Goal: Contribute content

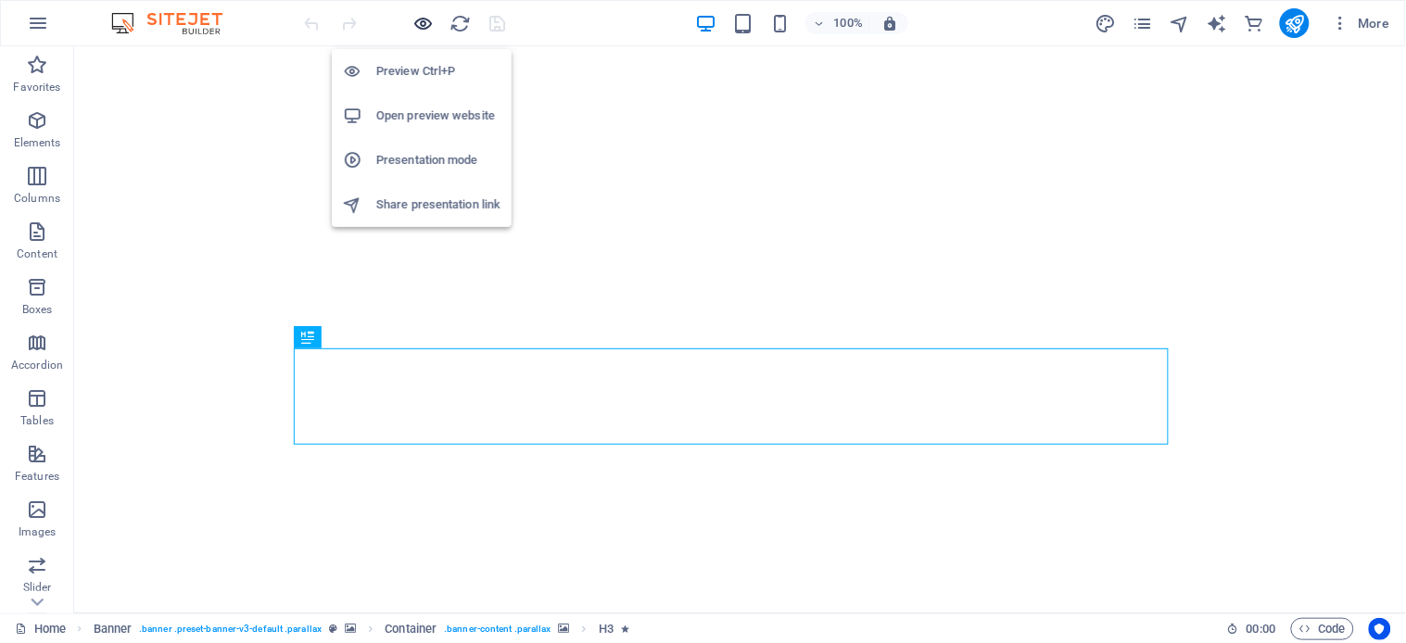
click at [428, 21] on icon "button" at bounding box center [423, 23] width 21 height 21
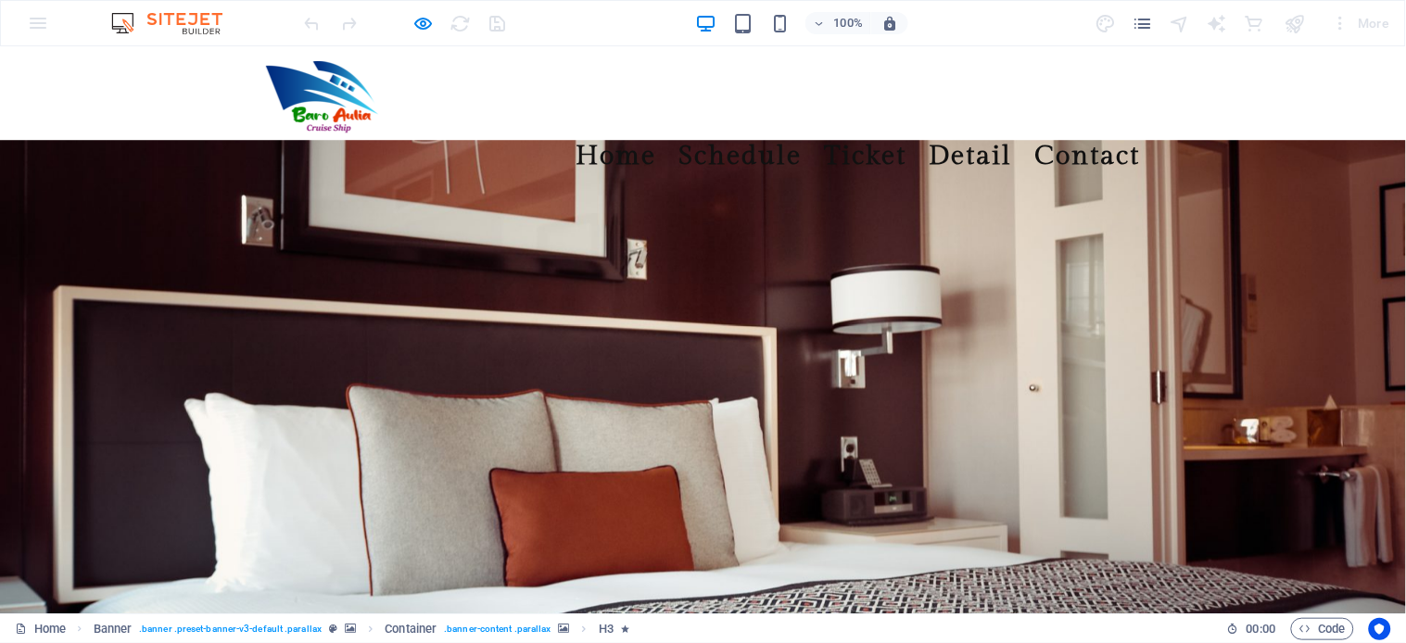
click at [866, 134] on link "Ticket" at bounding box center [866, 155] width 82 height 42
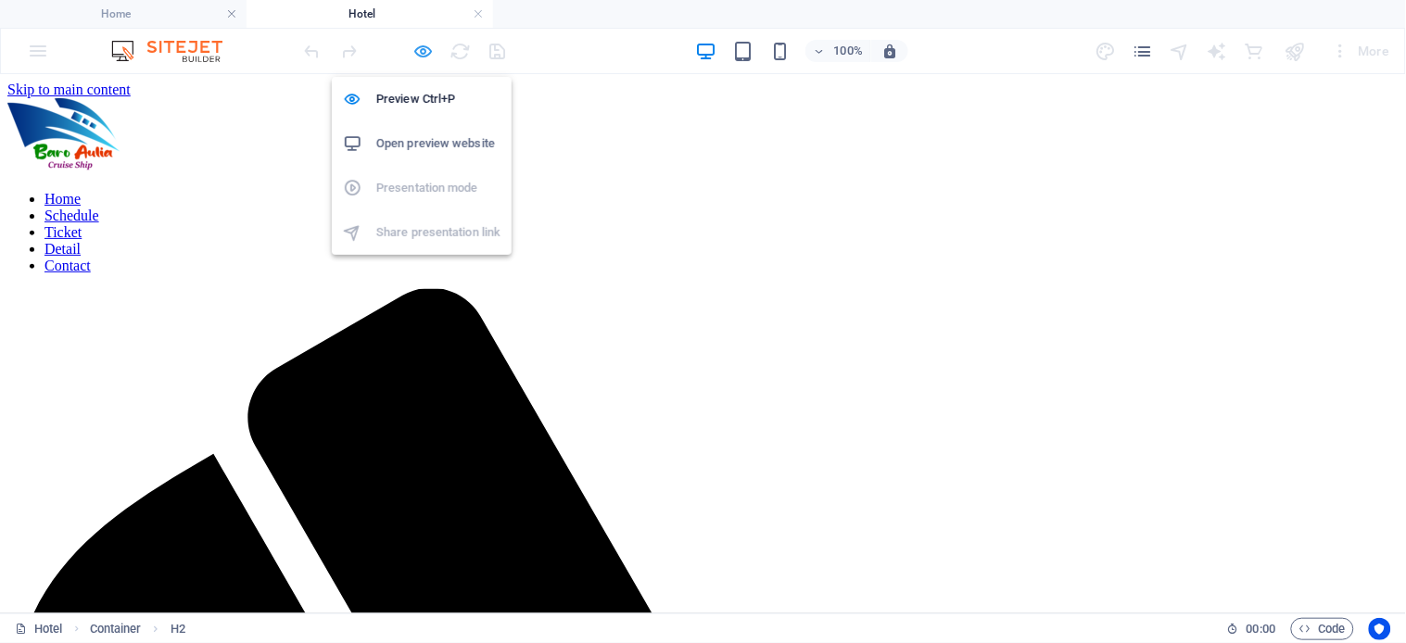
click at [417, 44] on icon "button" at bounding box center [423, 51] width 21 height 21
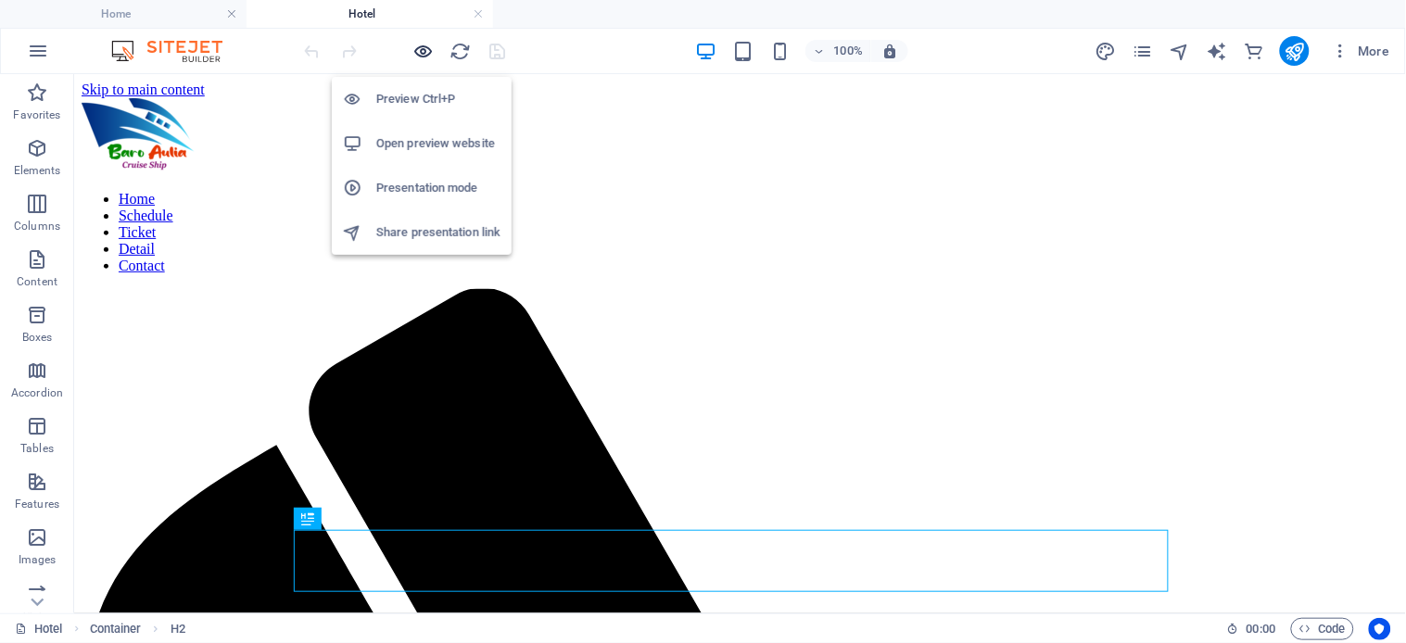
click at [423, 54] on icon "button" at bounding box center [423, 51] width 21 height 21
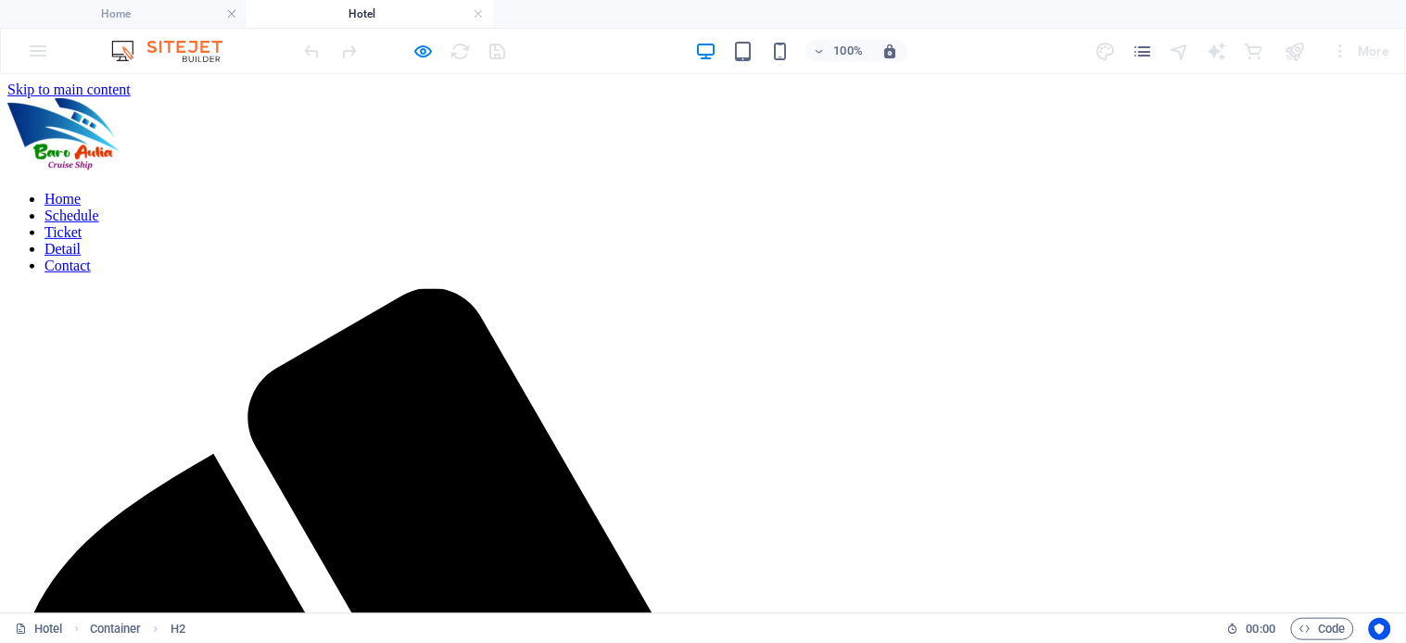
click at [99, 207] on link "Schedule" at bounding box center [71, 215] width 55 height 16
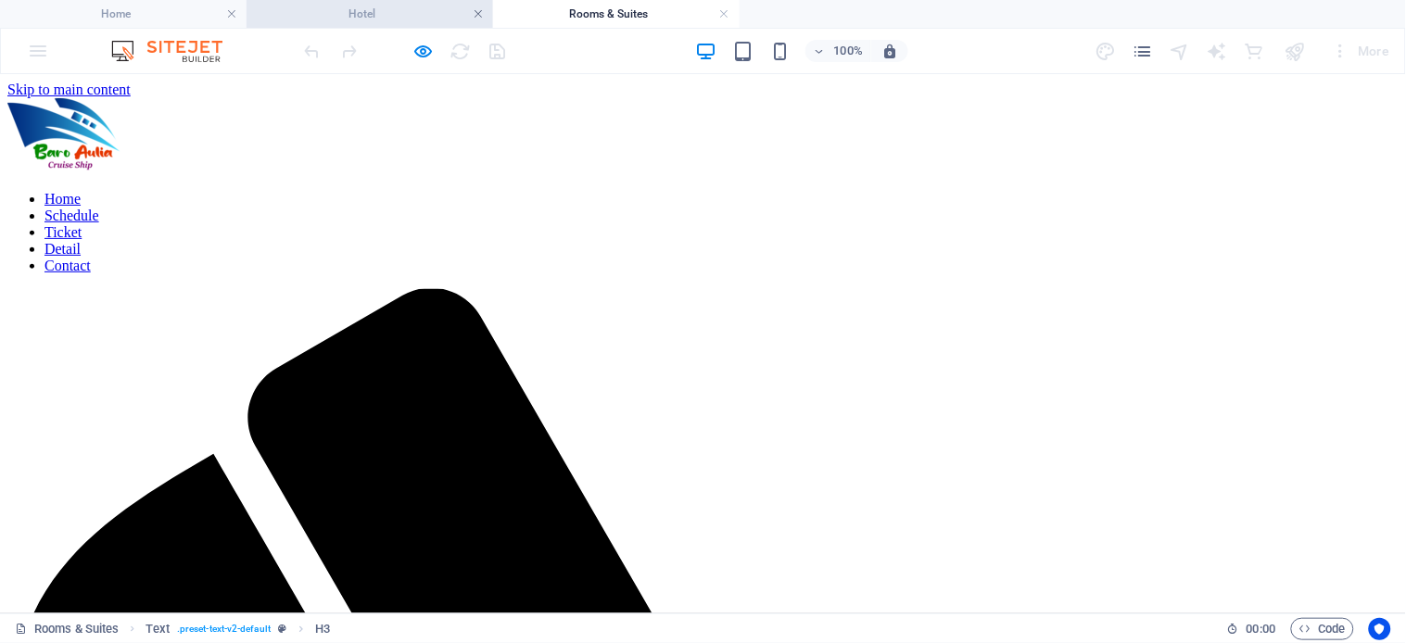
click at [475, 15] on link at bounding box center [478, 15] width 11 height 18
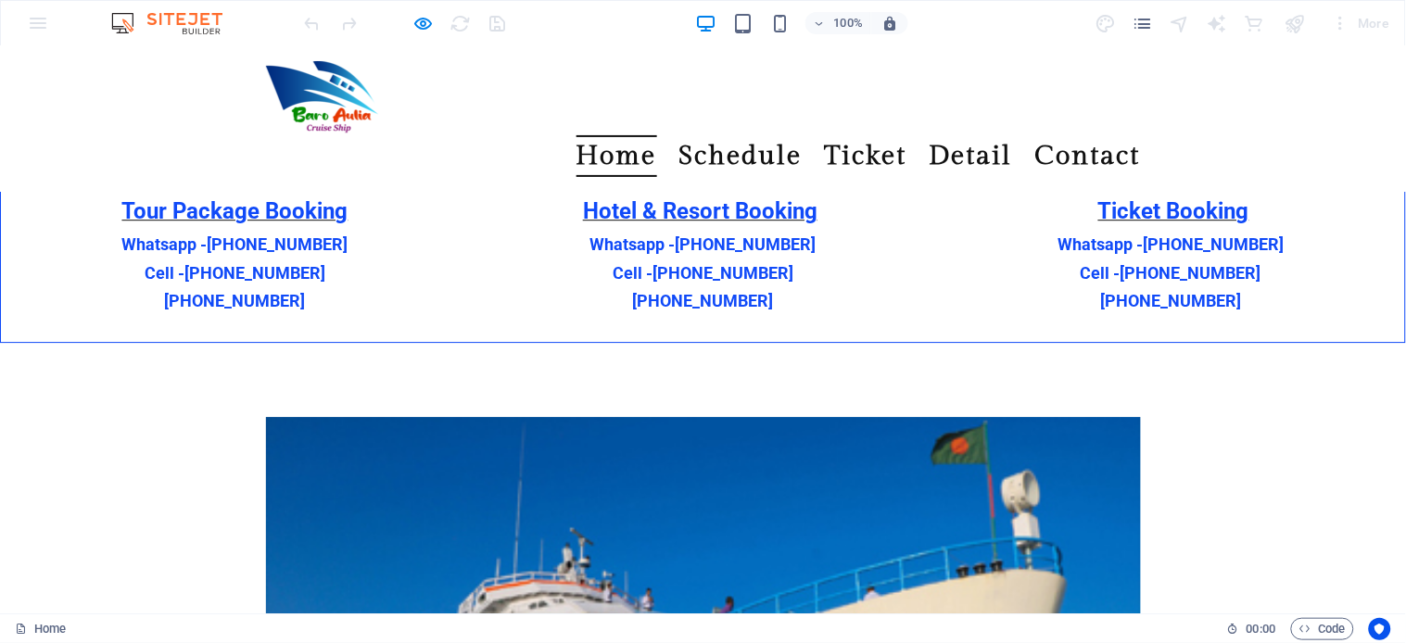
scroll to position [1349, 0]
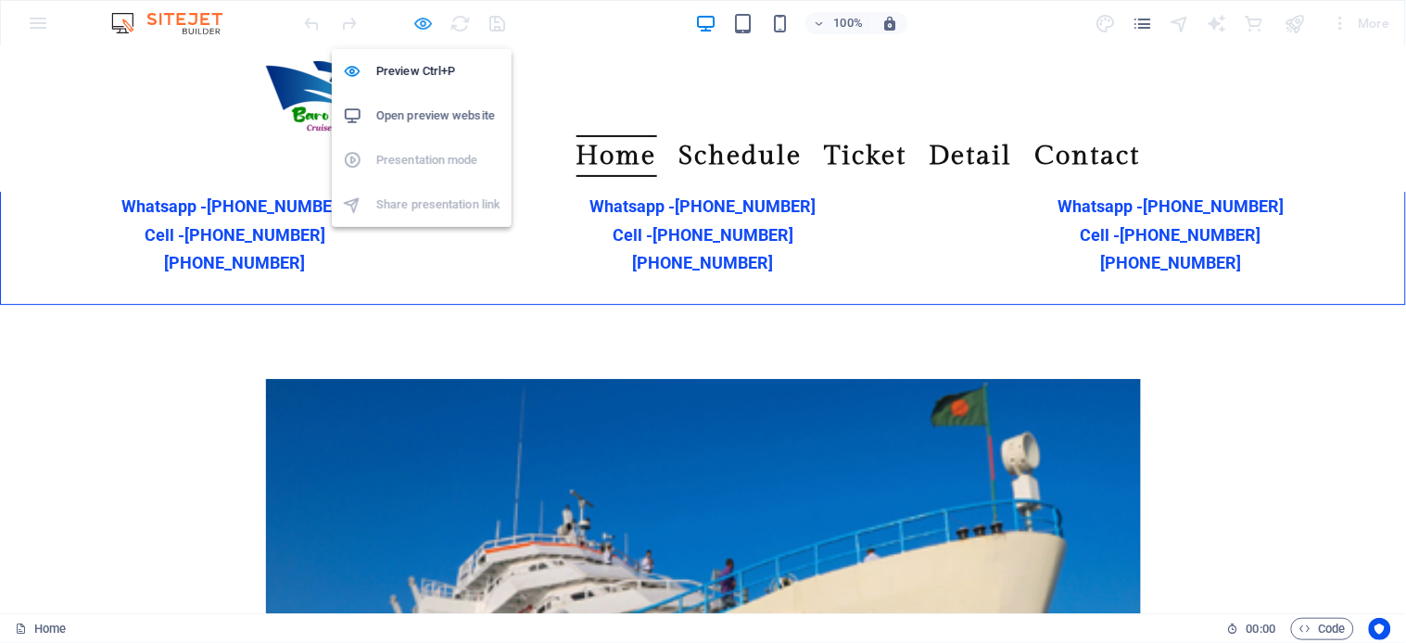
click at [426, 22] on icon "button" at bounding box center [423, 23] width 21 height 21
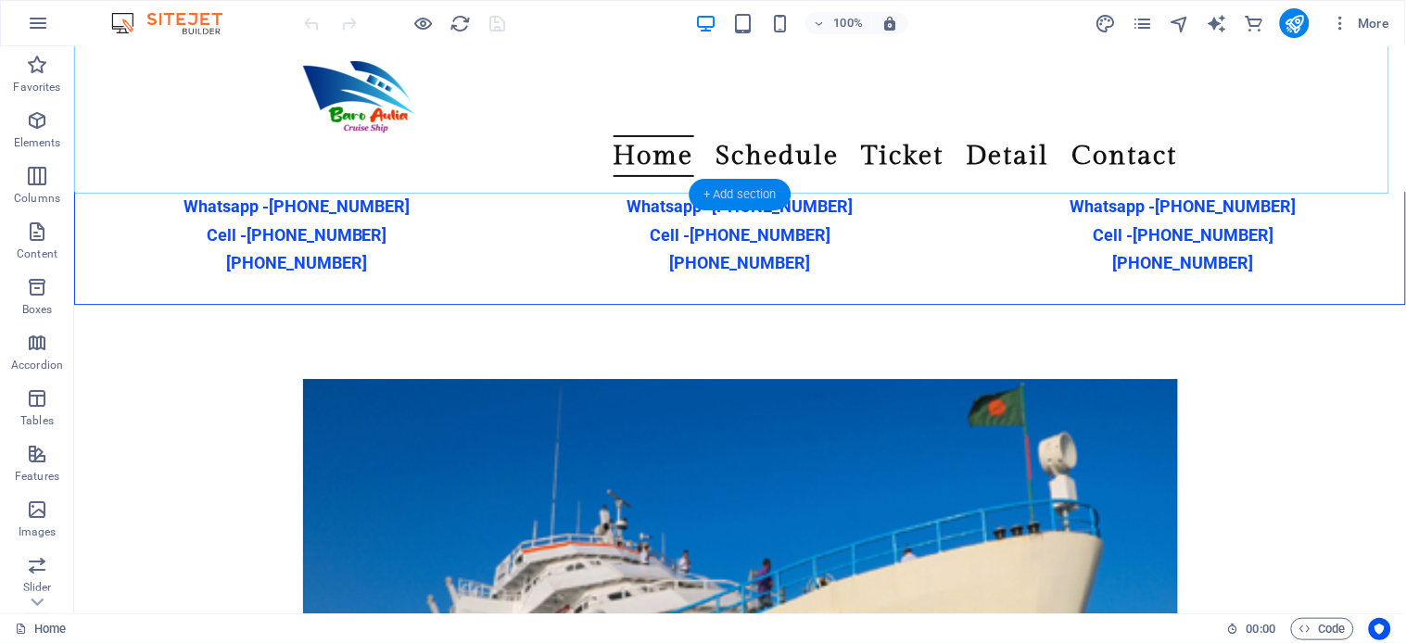
drag, startPoint x: 723, startPoint y: 188, endPoint x: 558, endPoint y: 133, distance: 173.8
click at [723, 188] on div "+ Add section" at bounding box center [740, 195] width 103 height 32
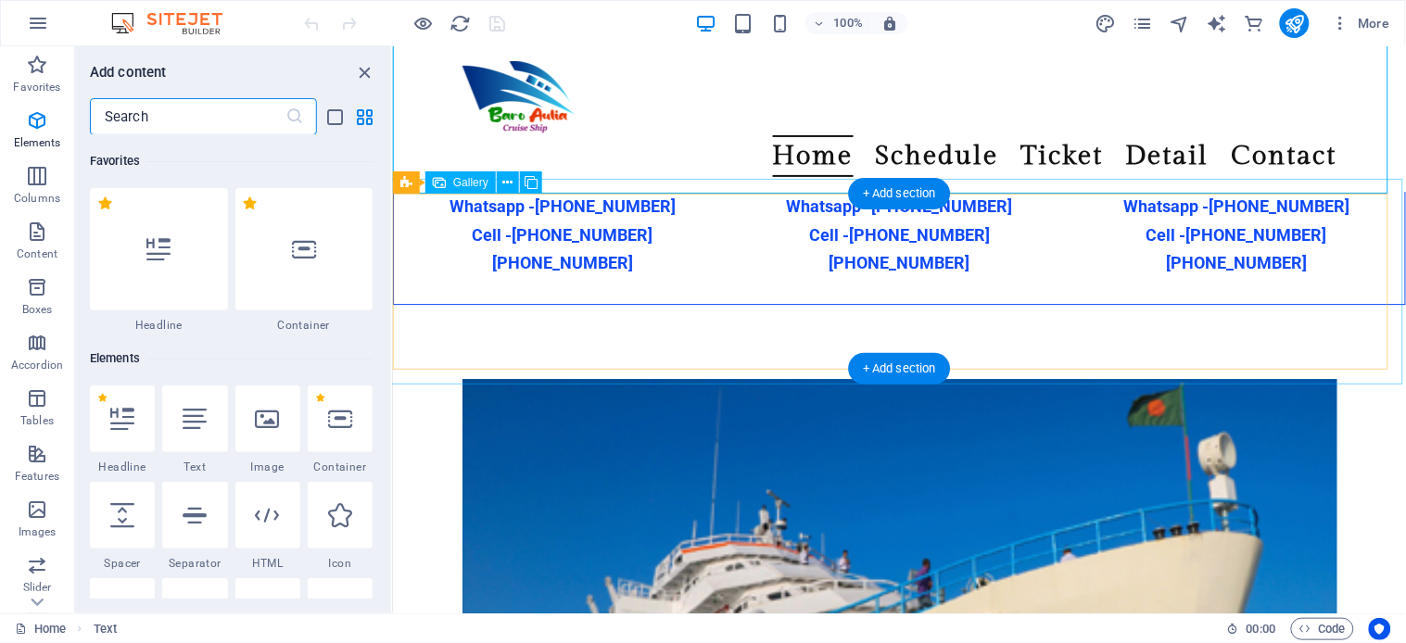
scroll to position [3241, 0]
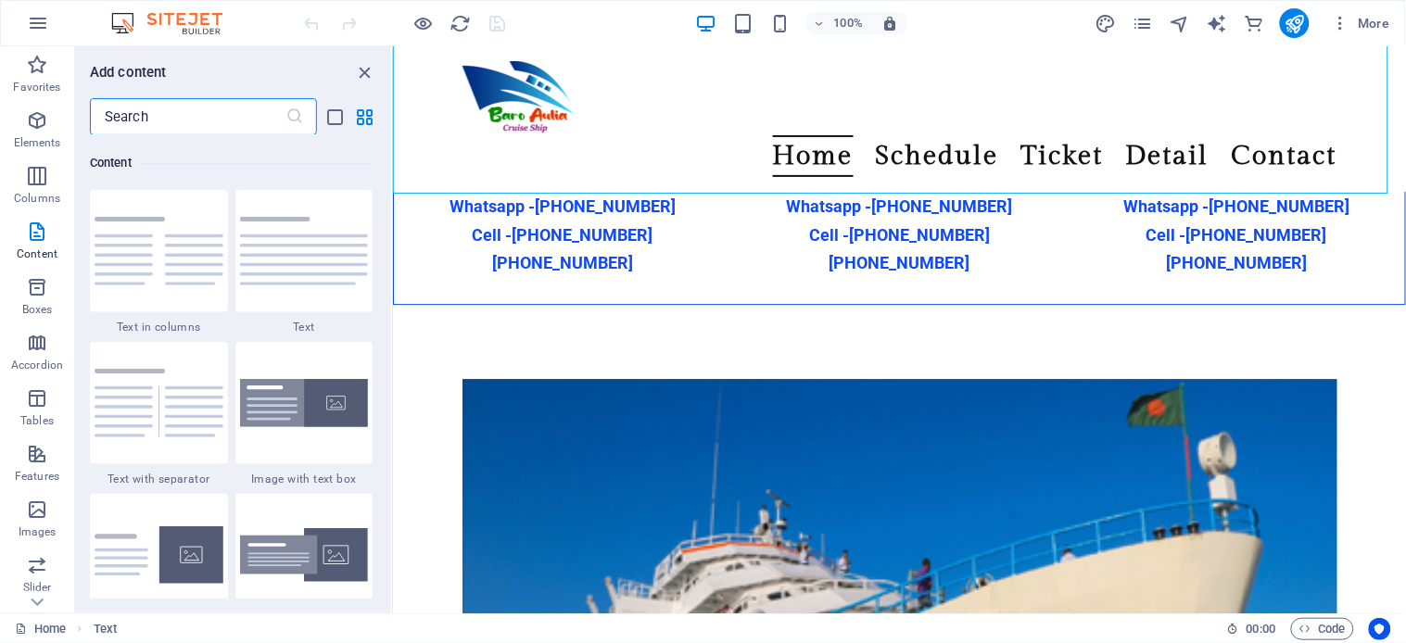
click at [180, 118] on input "text" at bounding box center [188, 116] width 196 height 37
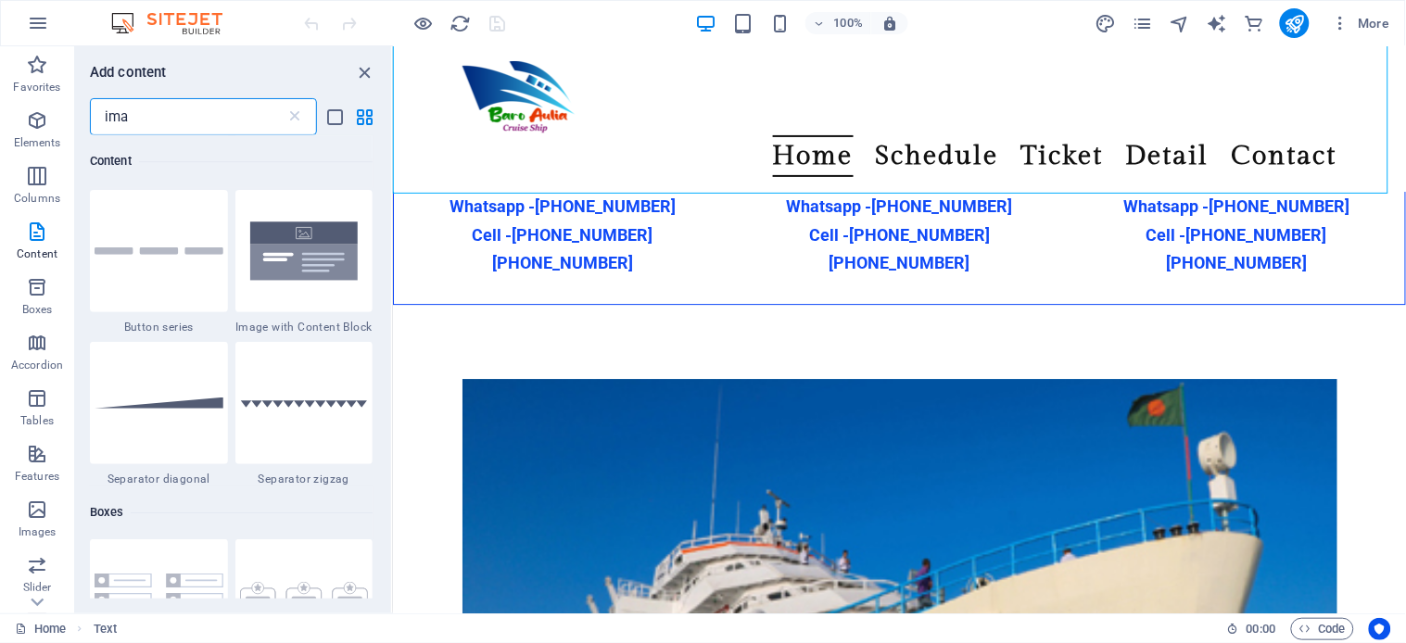
scroll to position [2329, 0]
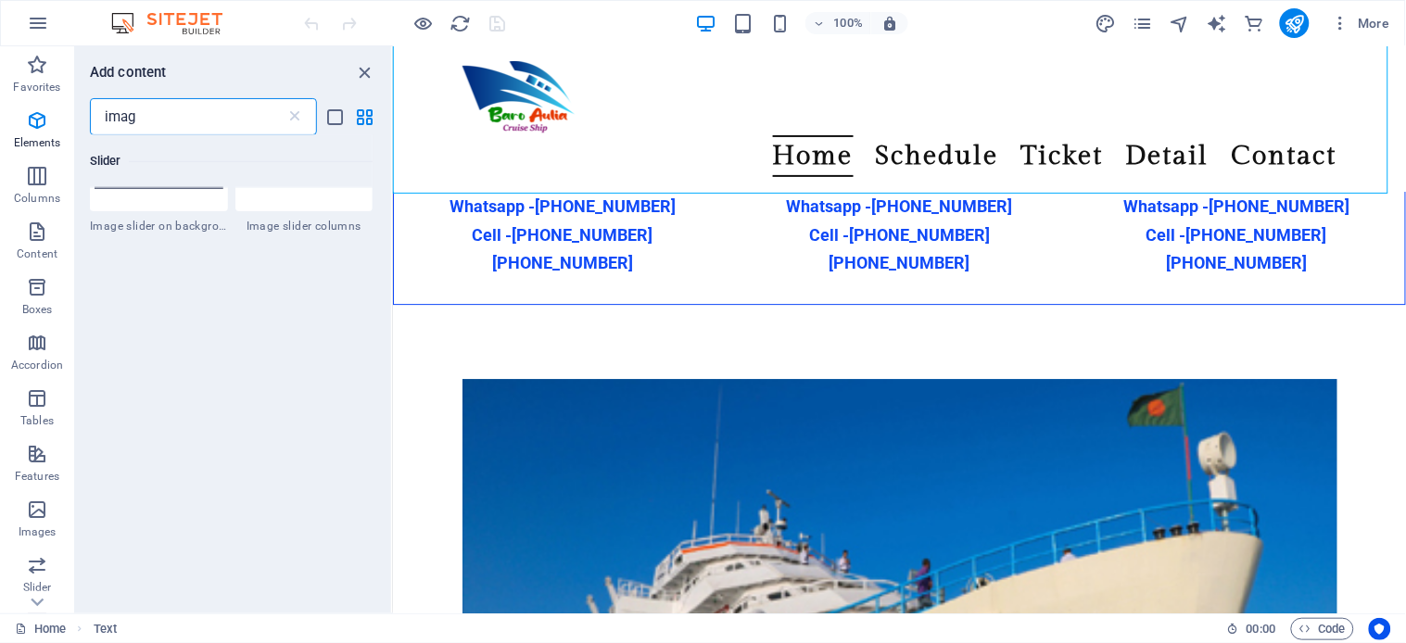
type input "image"
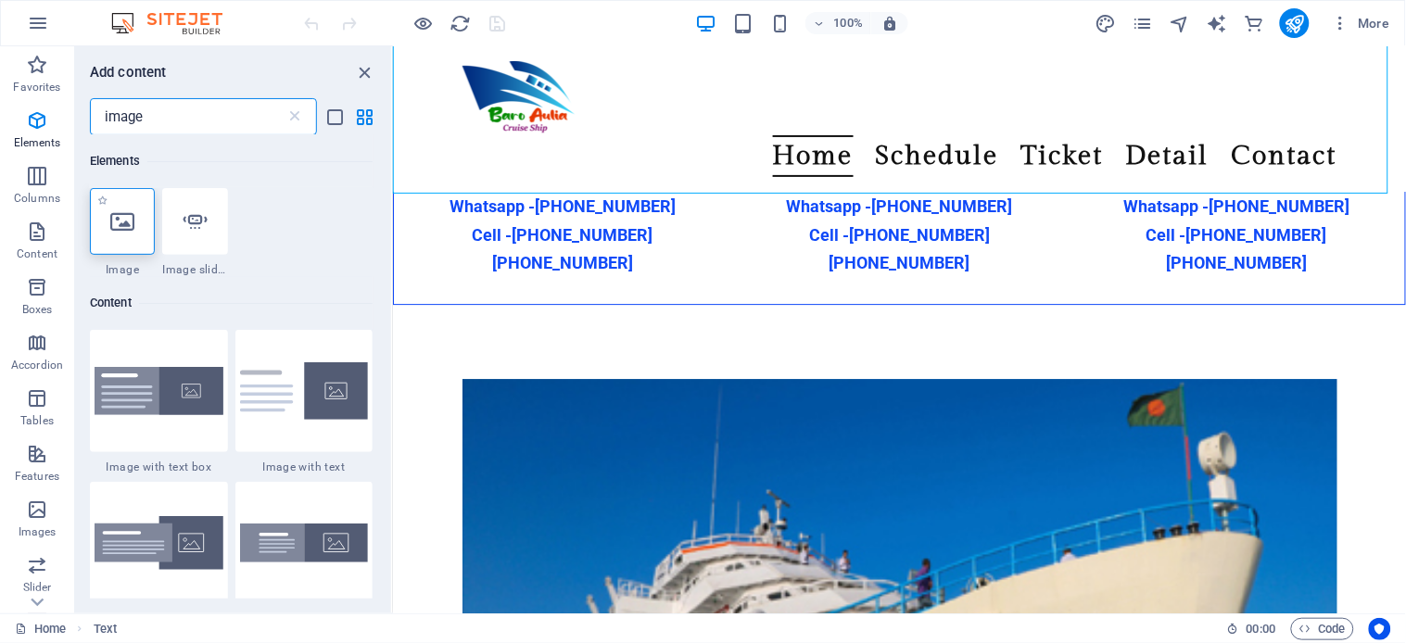
click at [123, 238] on div at bounding box center [122, 221] width 65 height 67
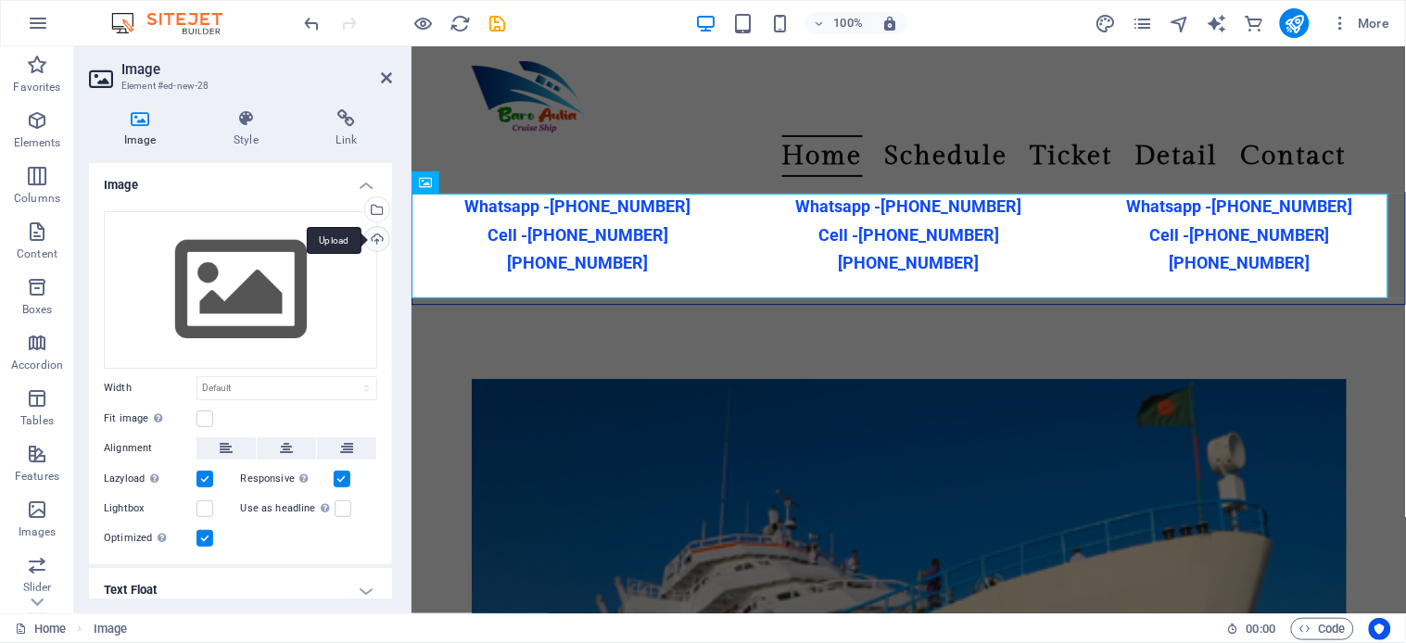
click at [374, 242] on div "Upload" at bounding box center [375, 241] width 28 height 28
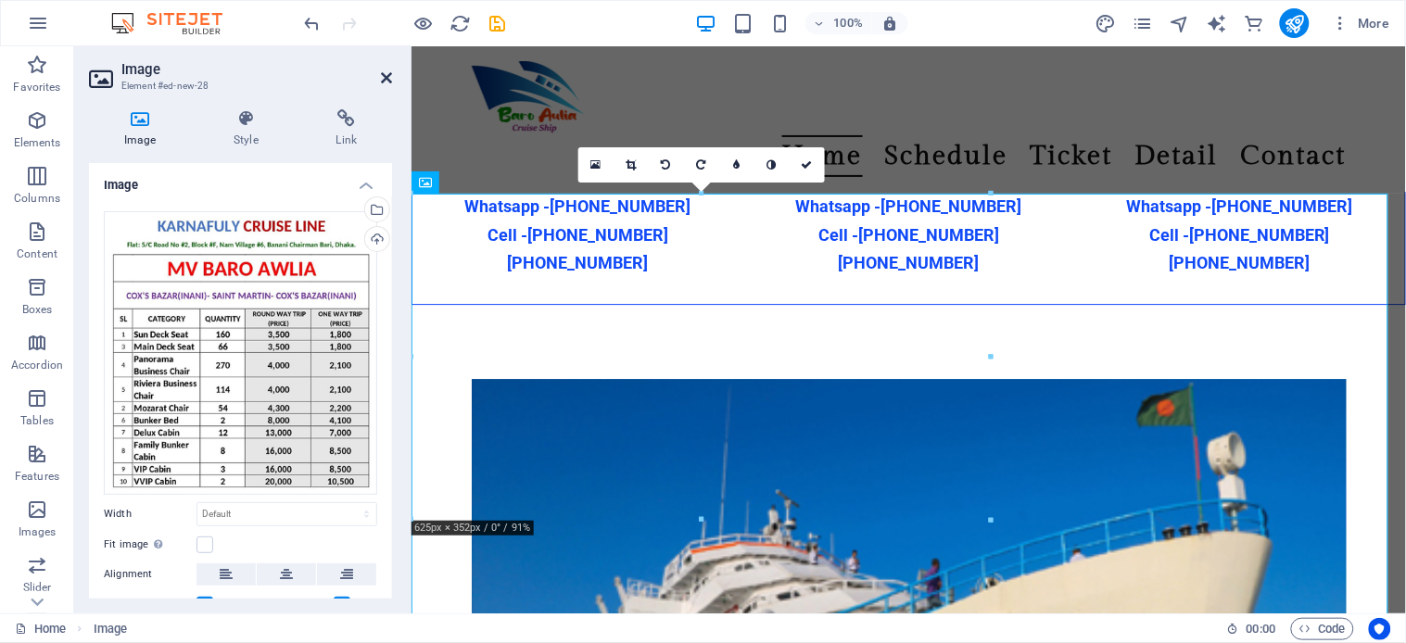
click at [386, 71] on icon at bounding box center [386, 77] width 11 height 15
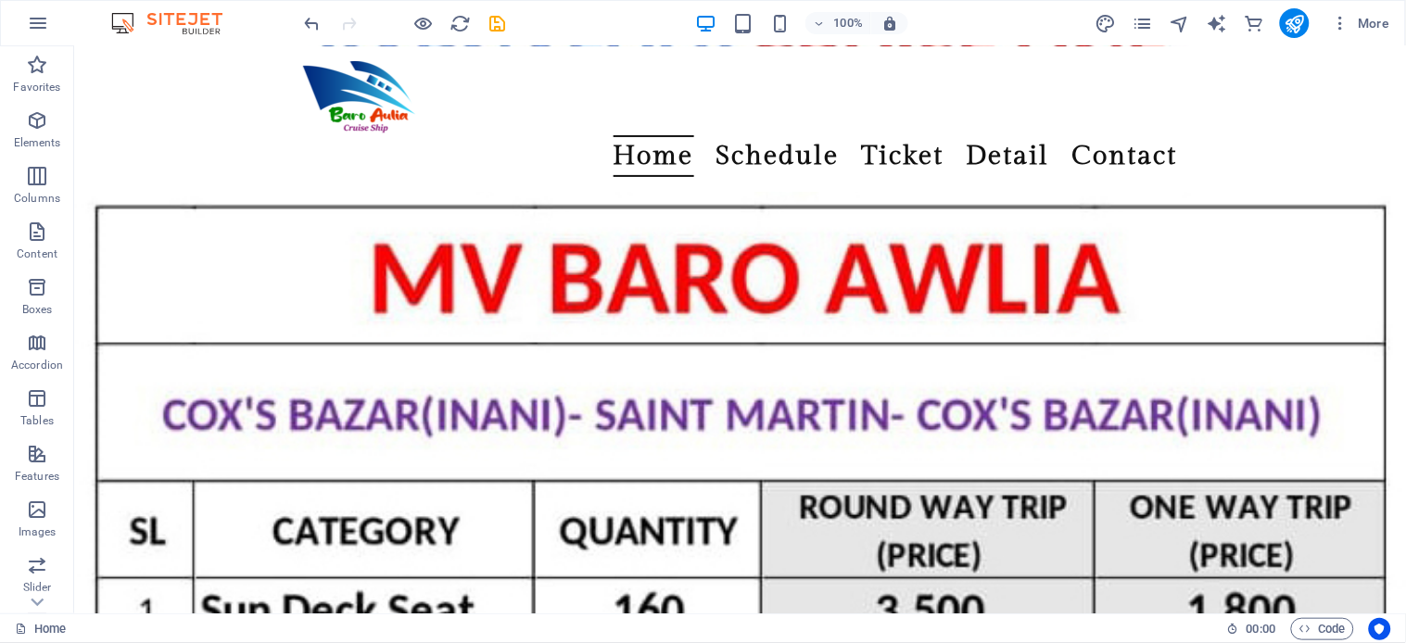
scroll to position [3390, 0]
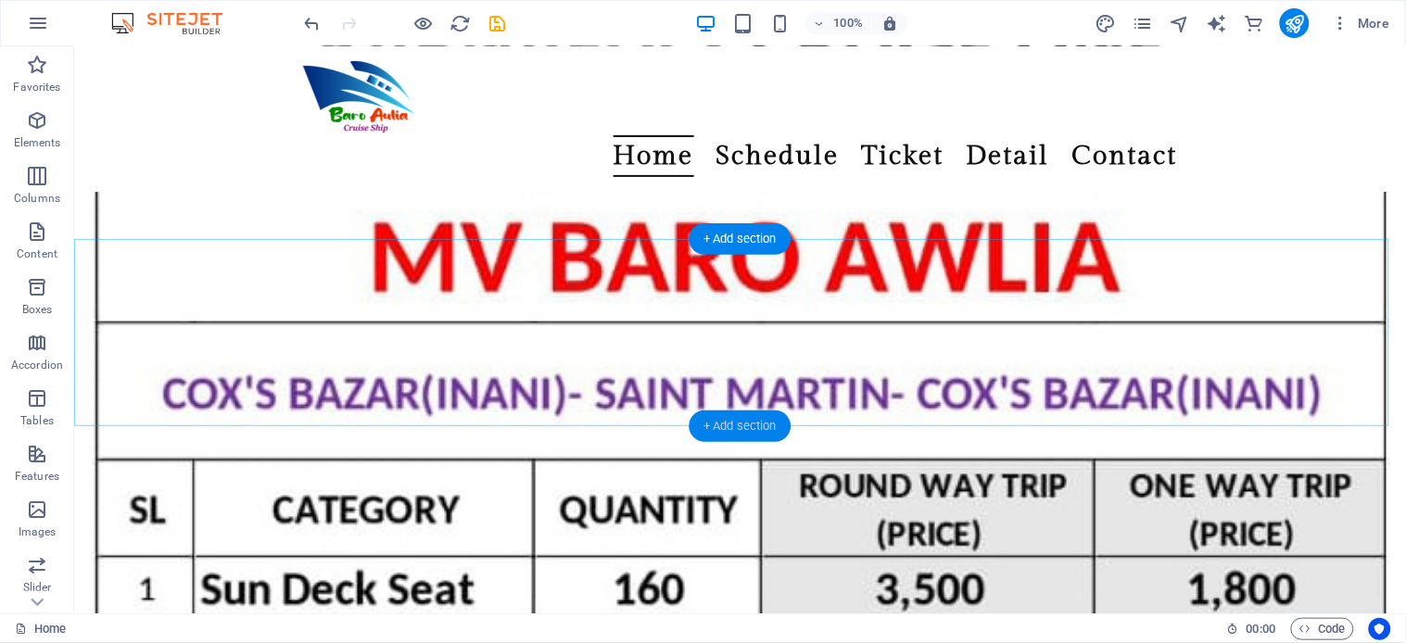
drag, startPoint x: 726, startPoint y: 432, endPoint x: 313, endPoint y: 393, distance: 414.3
click at [726, 432] on div "+ Add section" at bounding box center [740, 427] width 103 height 32
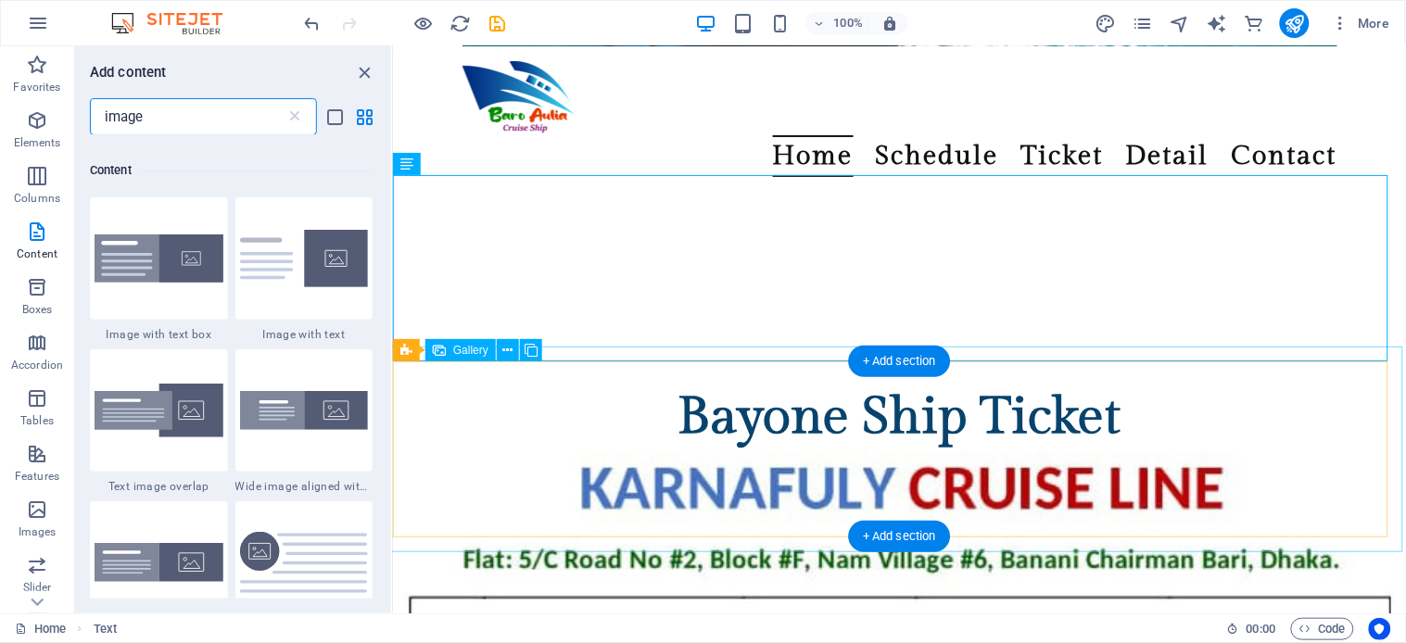
scroll to position [141, 0]
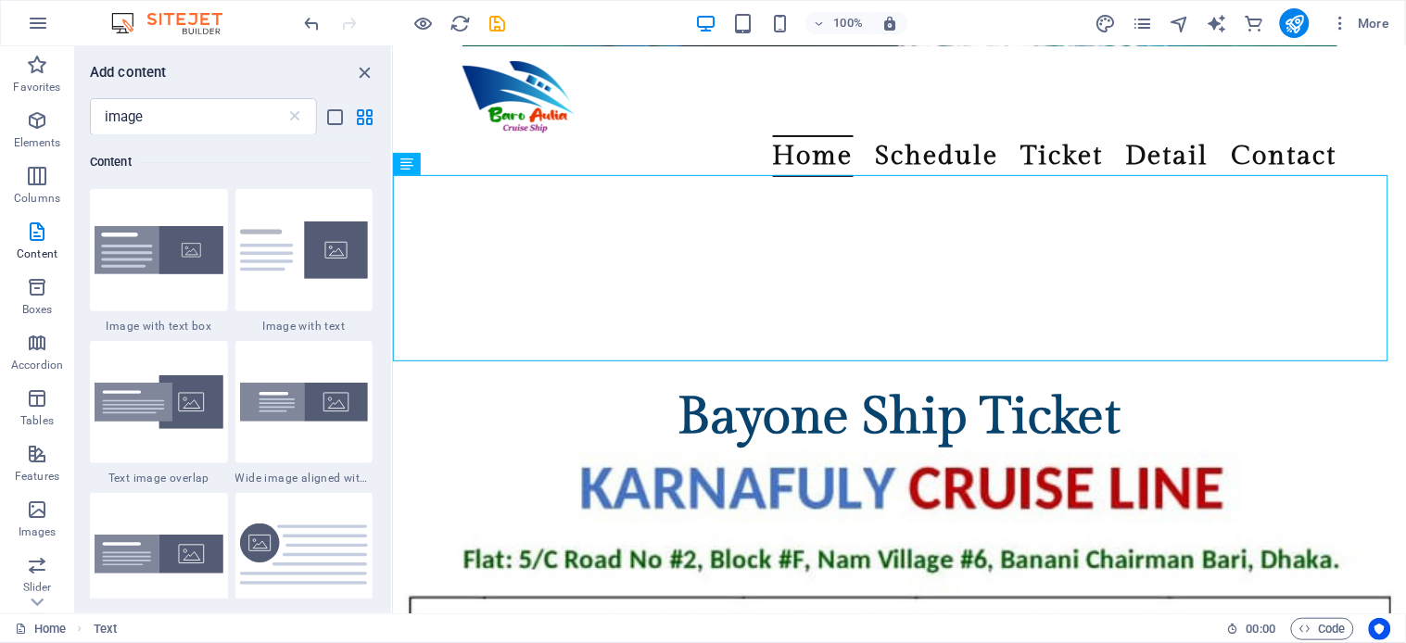
click at [386, 223] on div "Elements 1 Star Image 1 Star Image slider Content 1 Star Image with text box 1 …" at bounding box center [233, 366] width 316 height 463
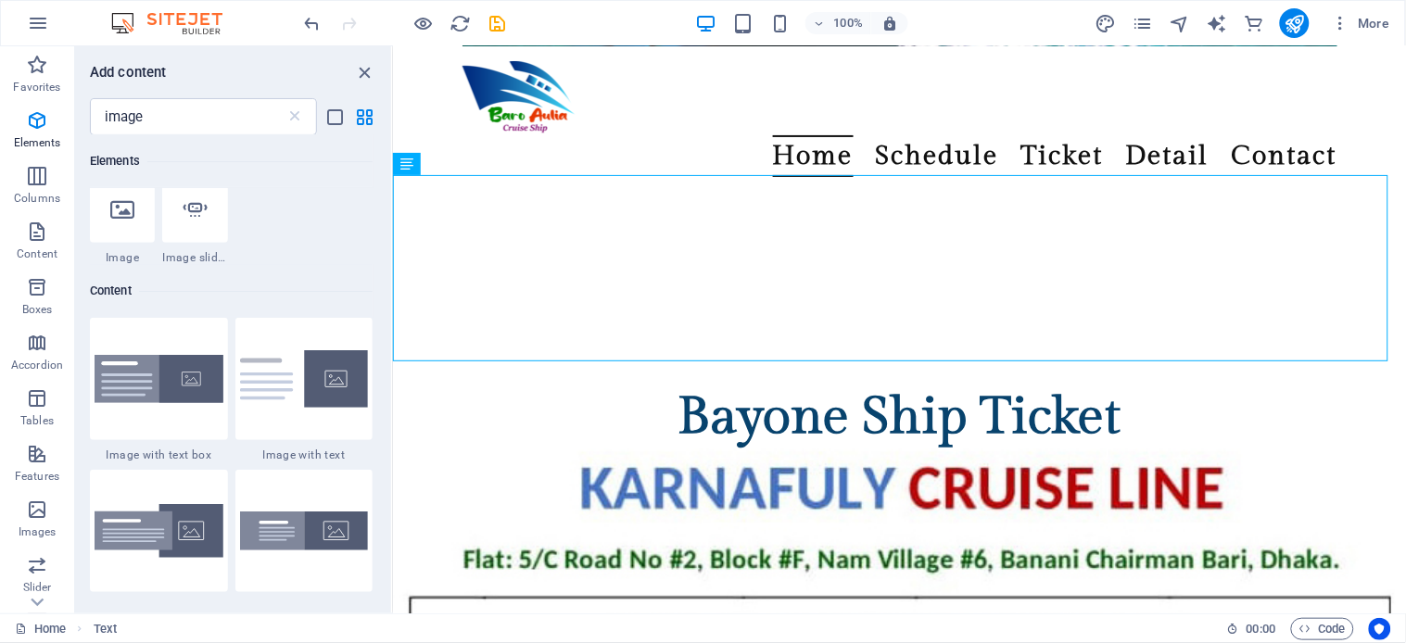
scroll to position [0, 0]
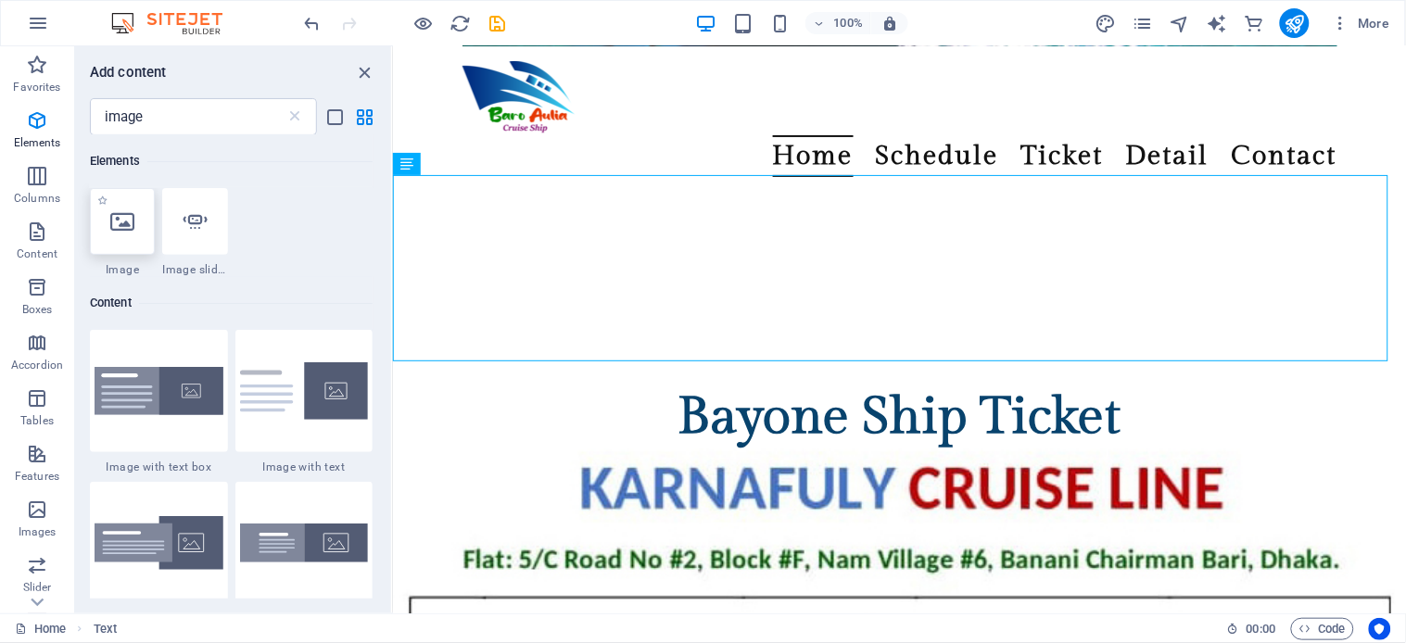
drag, startPoint x: 106, startPoint y: 225, endPoint x: 360, endPoint y: 390, distance: 302.8
click at [106, 225] on div at bounding box center [122, 221] width 65 height 67
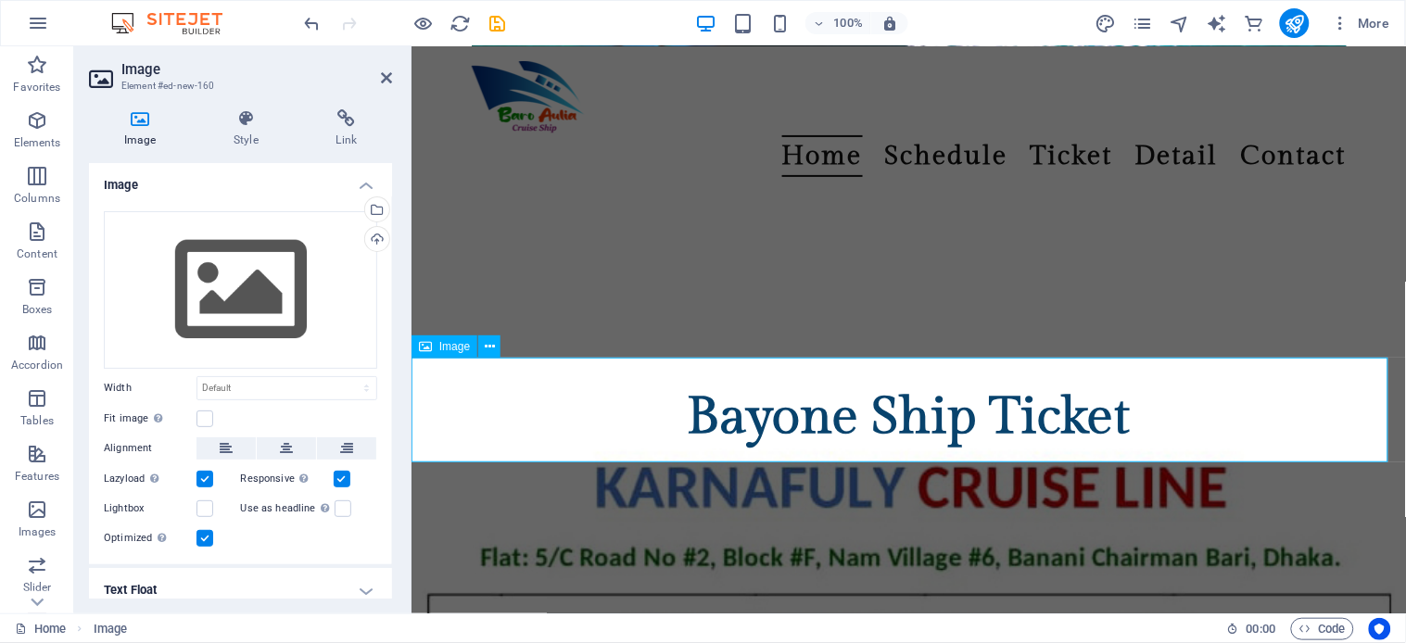
scroll to position [2905, 0]
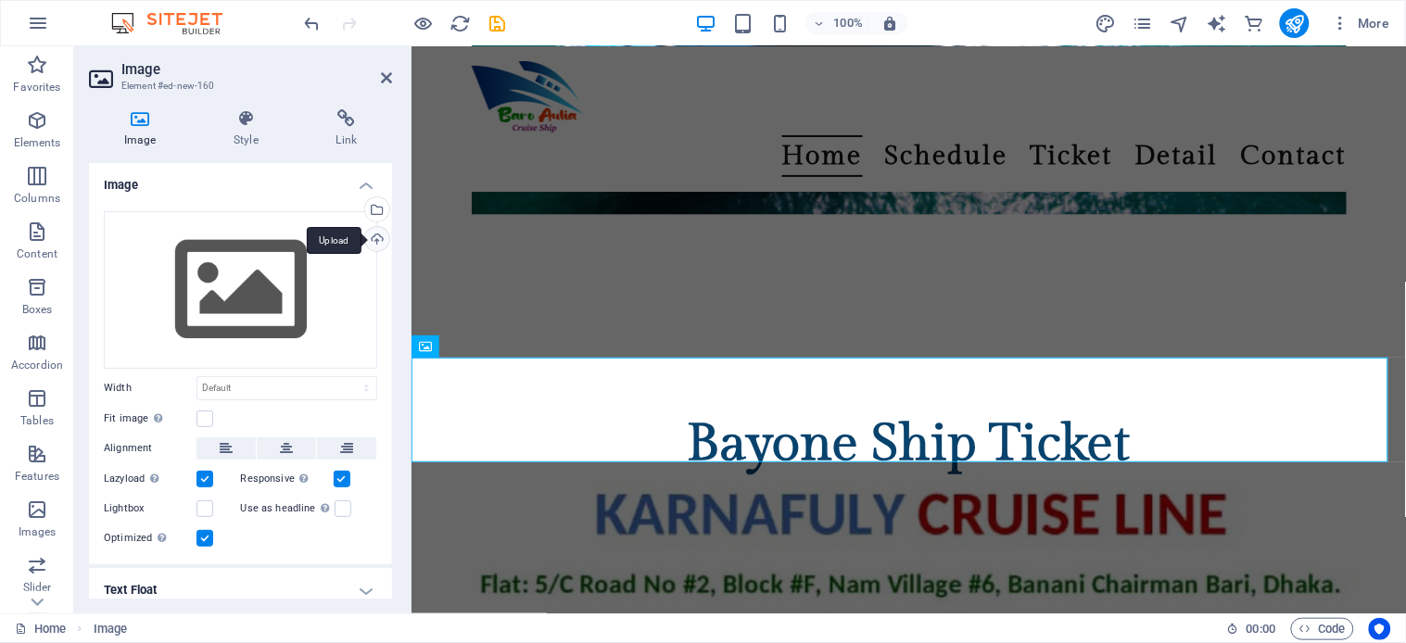
click at [368, 239] on div "Upload" at bounding box center [375, 241] width 28 height 28
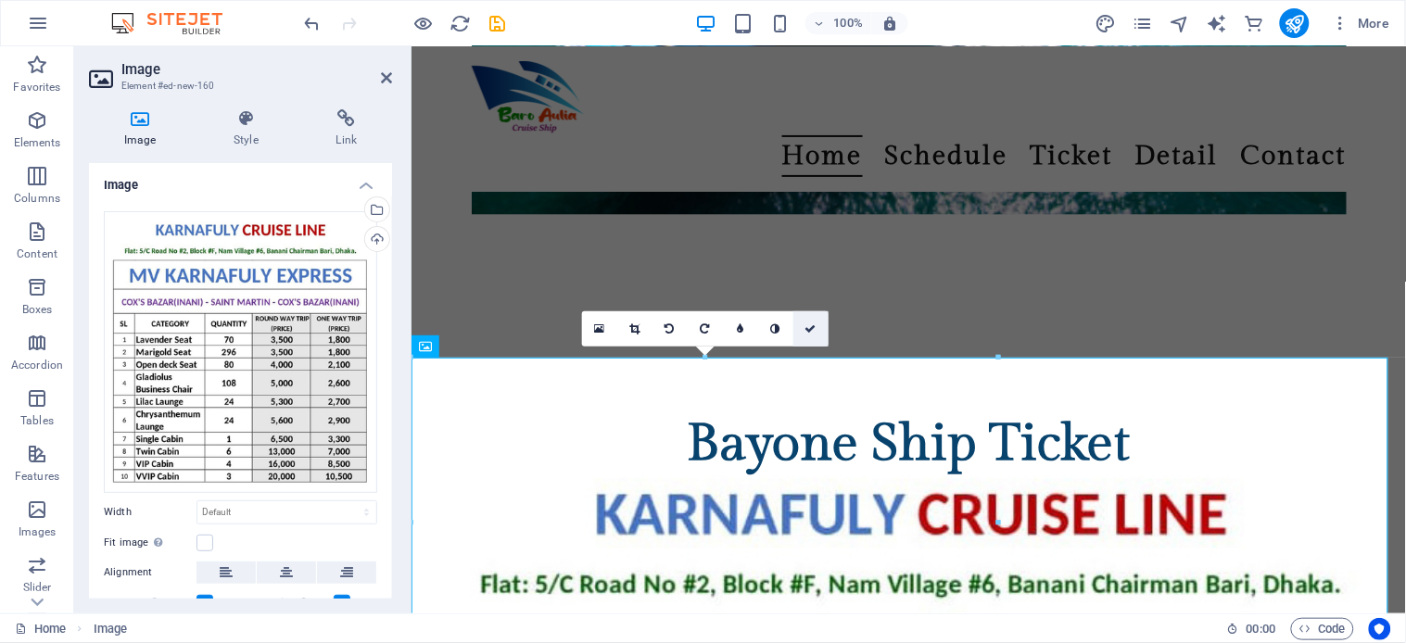
drag, startPoint x: 810, startPoint y: 329, endPoint x: 733, endPoint y: 279, distance: 91.8
click at [810, 329] on icon at bounding box center [809, 328] width 11 height 11
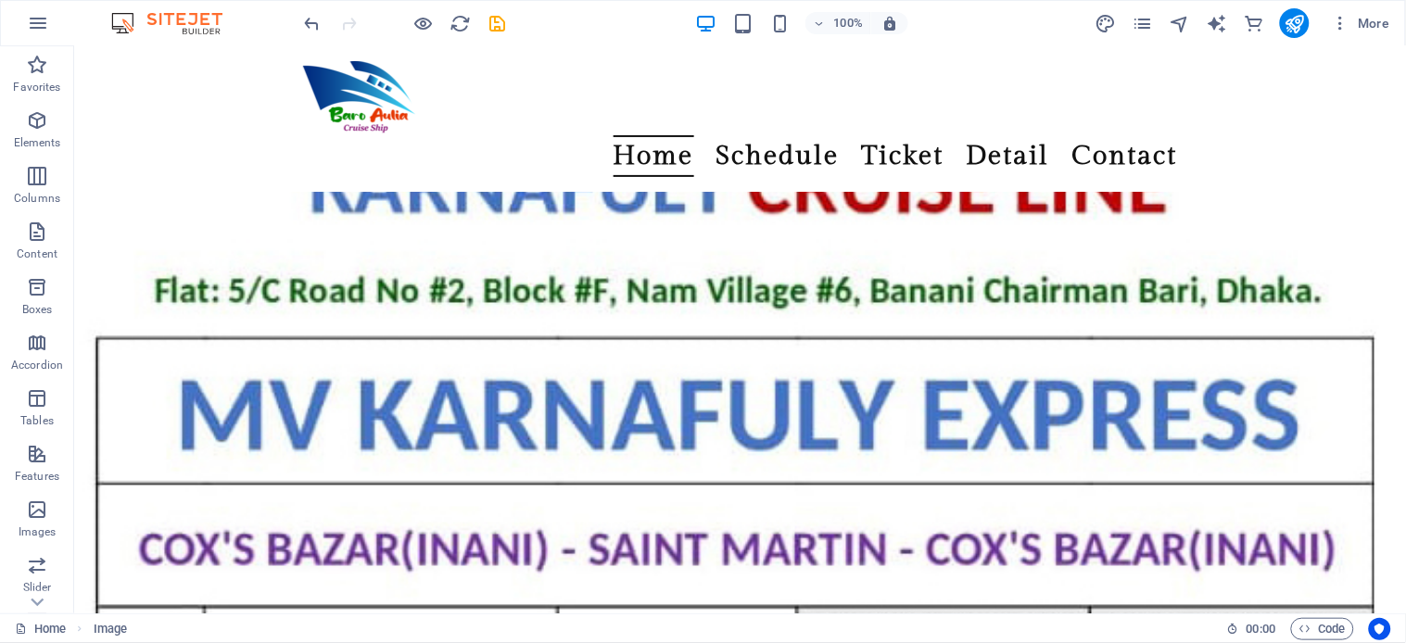
scroll to position [5656, 0]
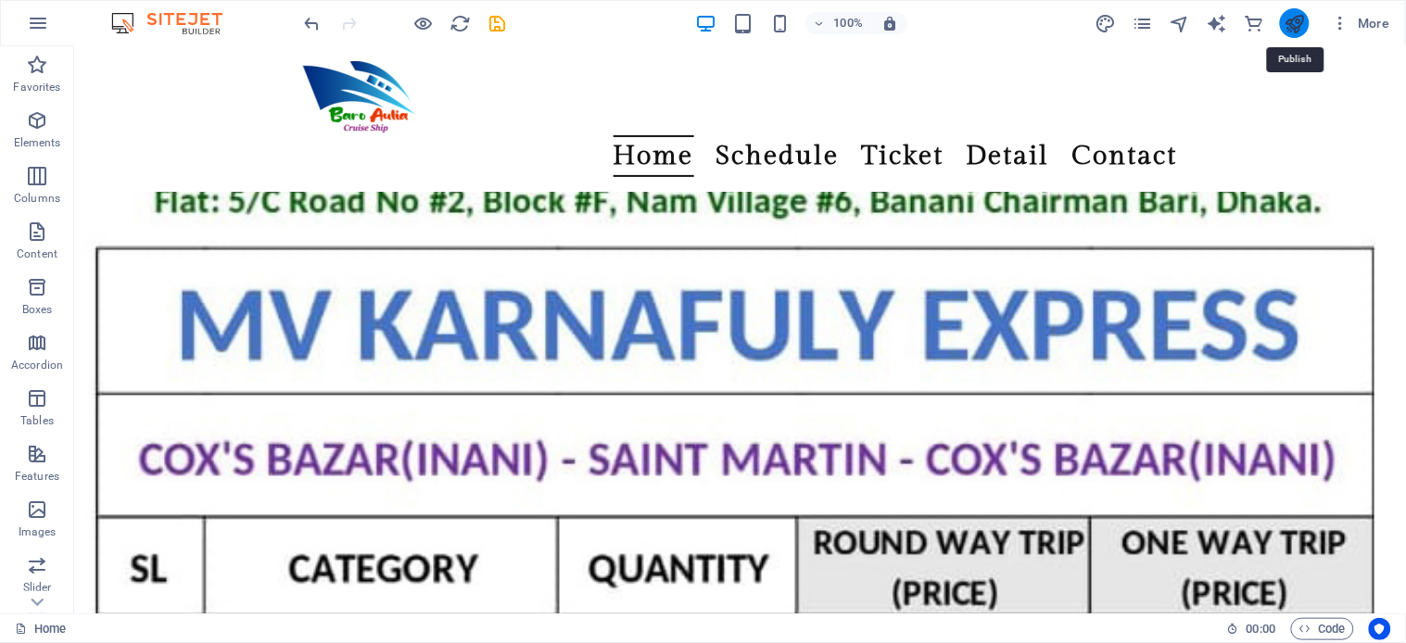
click at [1292, 23] on icon "publish" at bounding box center [1294, 23] width 21 height 21
